Goal: Task Accomplishment & Management: Manage account settings

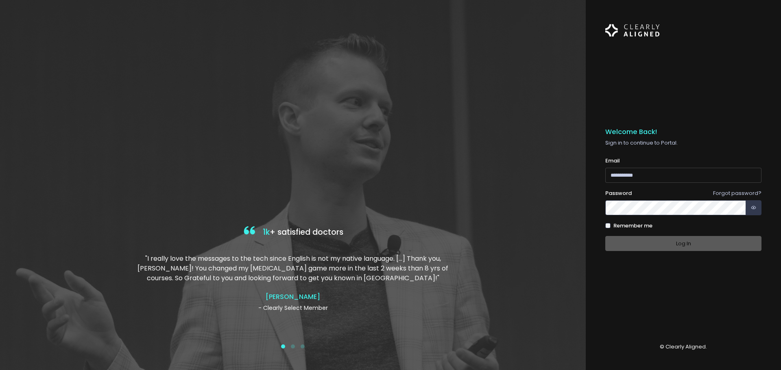
type input "**********"
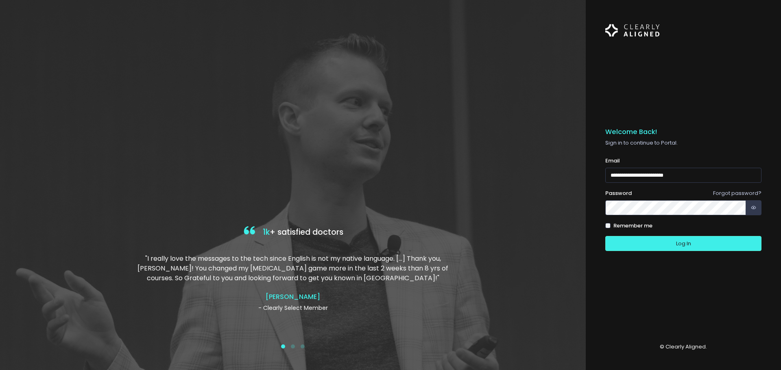
click at [619, 225] on label "Remember me" at bounding box center [632, 226] width 39 height 8
click at [636, 242] on button "Log In" at bounding box center [683, 243] width 156 height 15
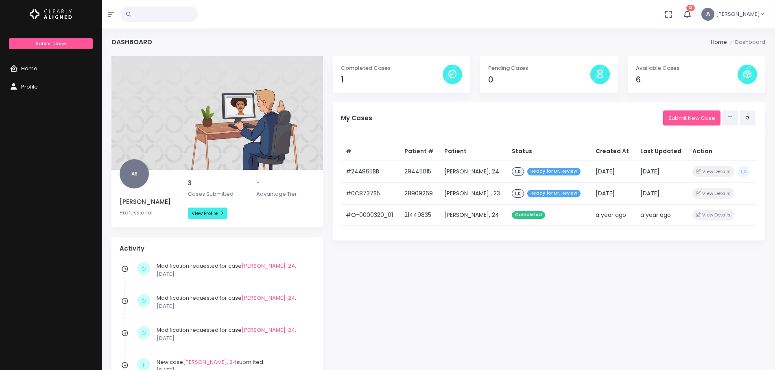
click at [762, 12] on icon "button" at bounding box center [762, 14] width 5 height 8
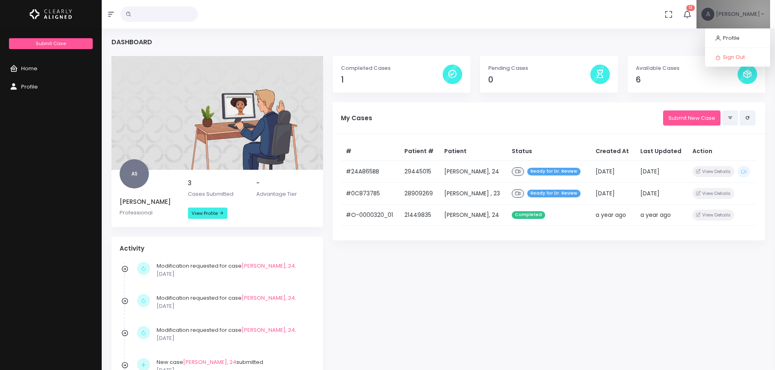
click at [762, 12] on icon "button" at bounding box center [762, 14] width 5 height 8
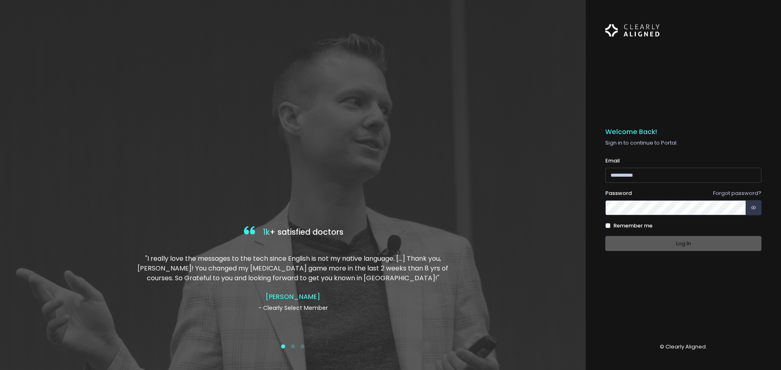
type input "**********"
click at [668, 244] on div "Log In" at bounding box center [683, 243] width 156 height 15
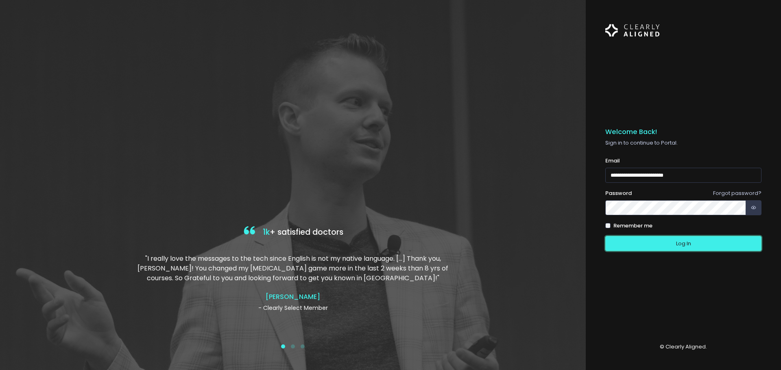
click at [668, 244] on button "Log In" at bounding box center [683, 243] width 156 height 15
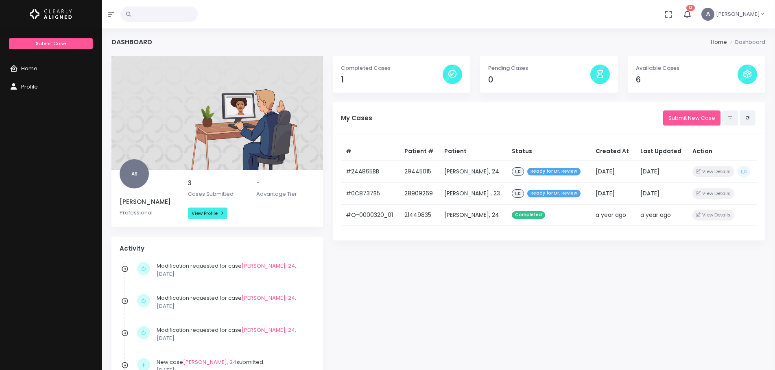
click at [680, 331] on div "Completed Cases 1 Pending Cases 0 Available Cases 6 My Cases Submit New Case # …" at bounding box center [549, 266] width 442 height 420
drag, startPoint x: 729, startPoint y: 1, endPoint x: 467, endPoint y: 13, distance: 261.8
click at [495, 41] on div "Dashboard Home Dashboard" at bounding box center [438, 47] width 654 height 18
